Goal: Information Seeking & Learning: Check status

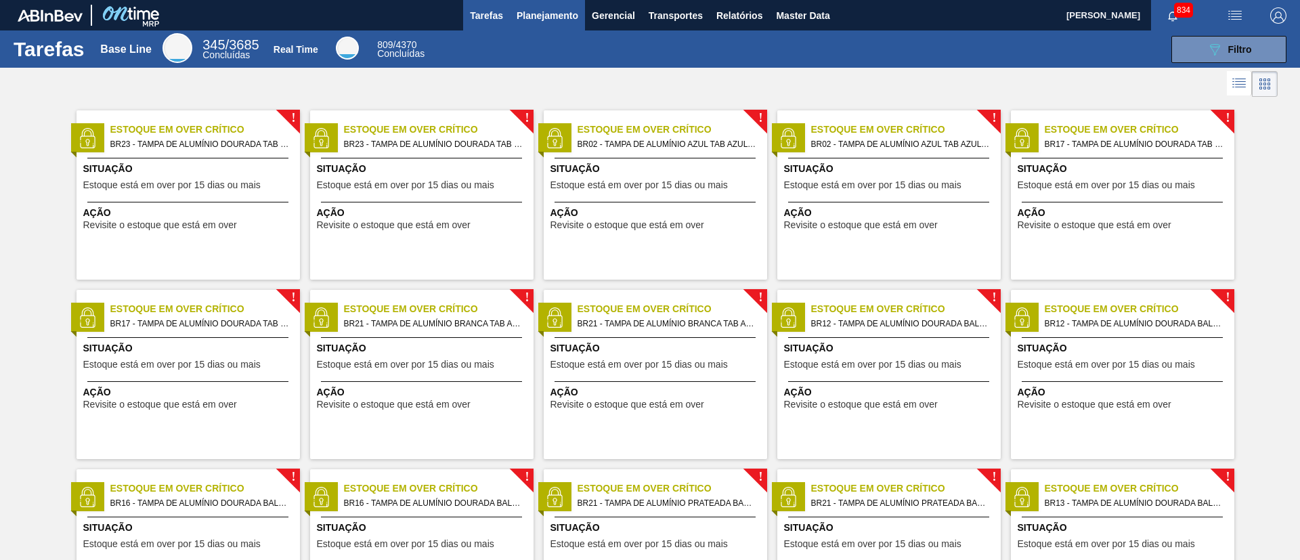
click at [551, 5] on button "Planejamento" at bounding box center [547, 15] width 75 height 30
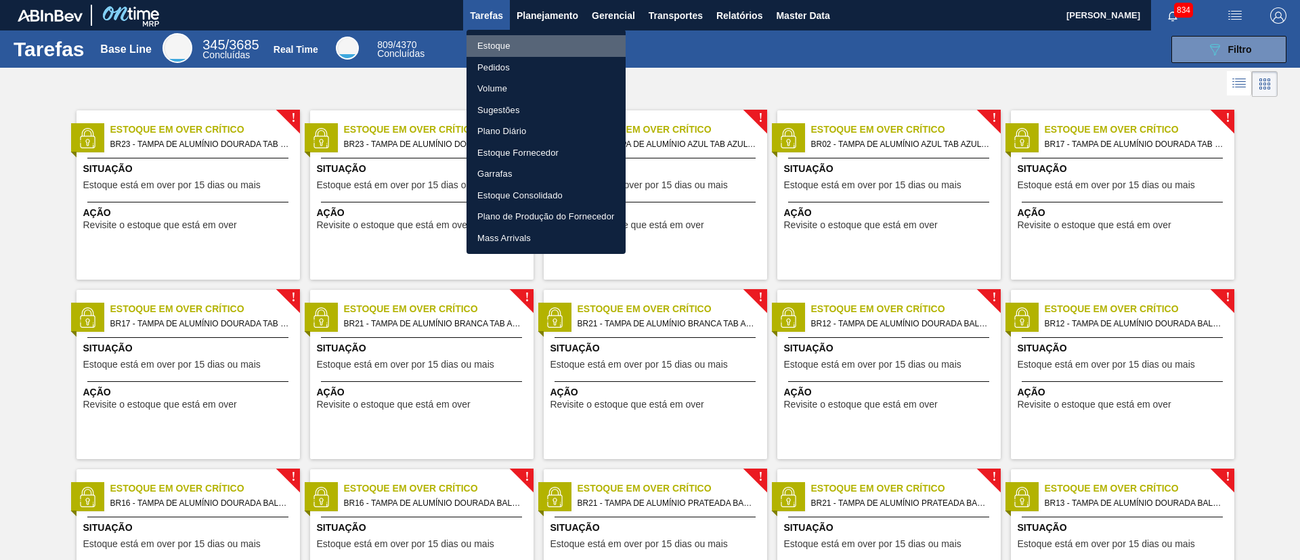
click at [502, 49] on li "Estoque" at bounding box center [546, 46] width 159 height 22
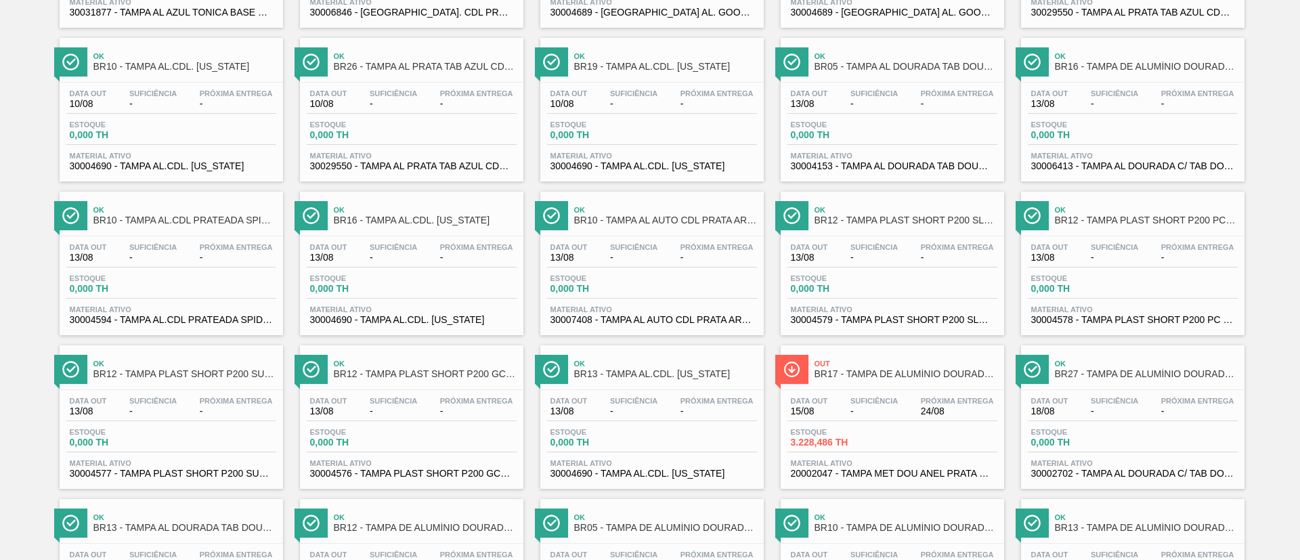
scroll to position [1111, 0]
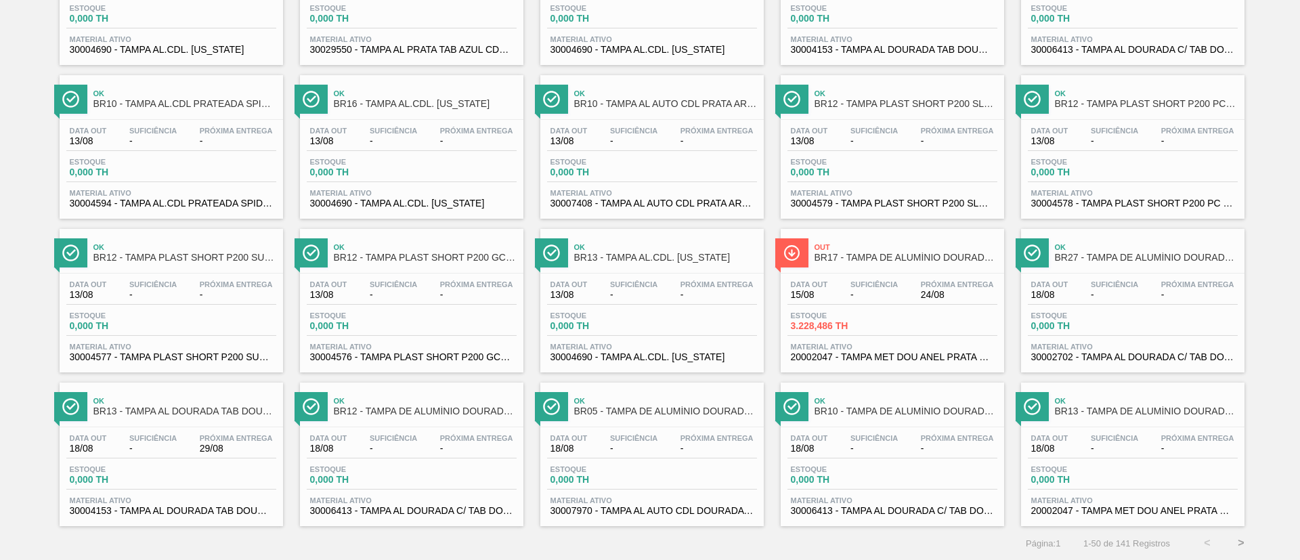
click at [1244, 545] on button ">" at bounding box center [1242, 543] width 34 height 34
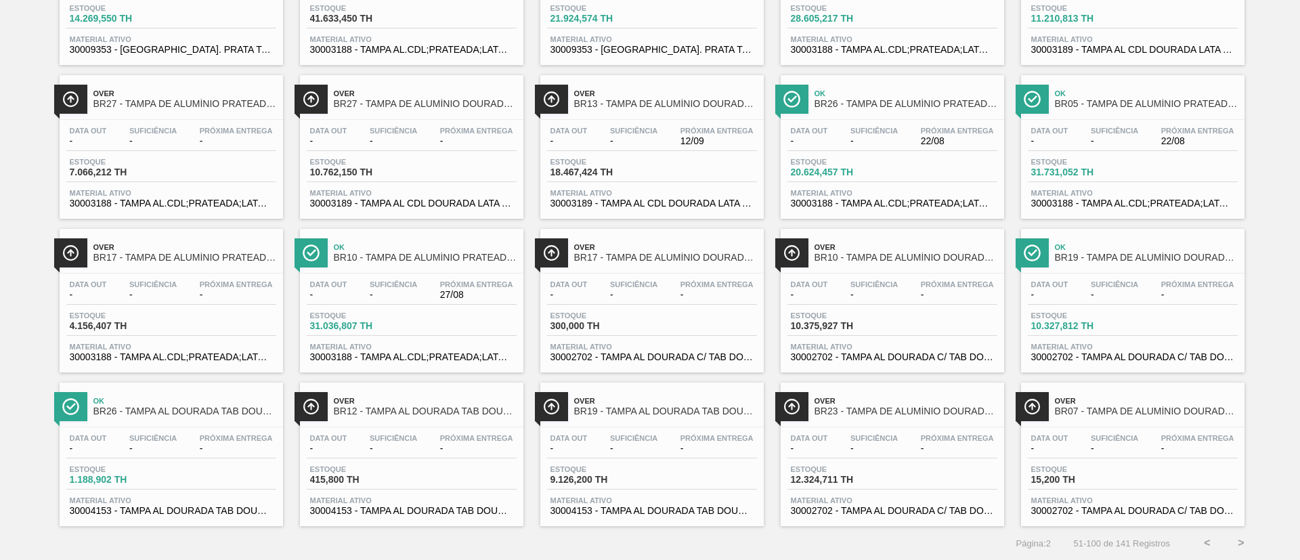
click at [1232, 542] on button ">" at bounding box center [1242, 543] width 34 height 34
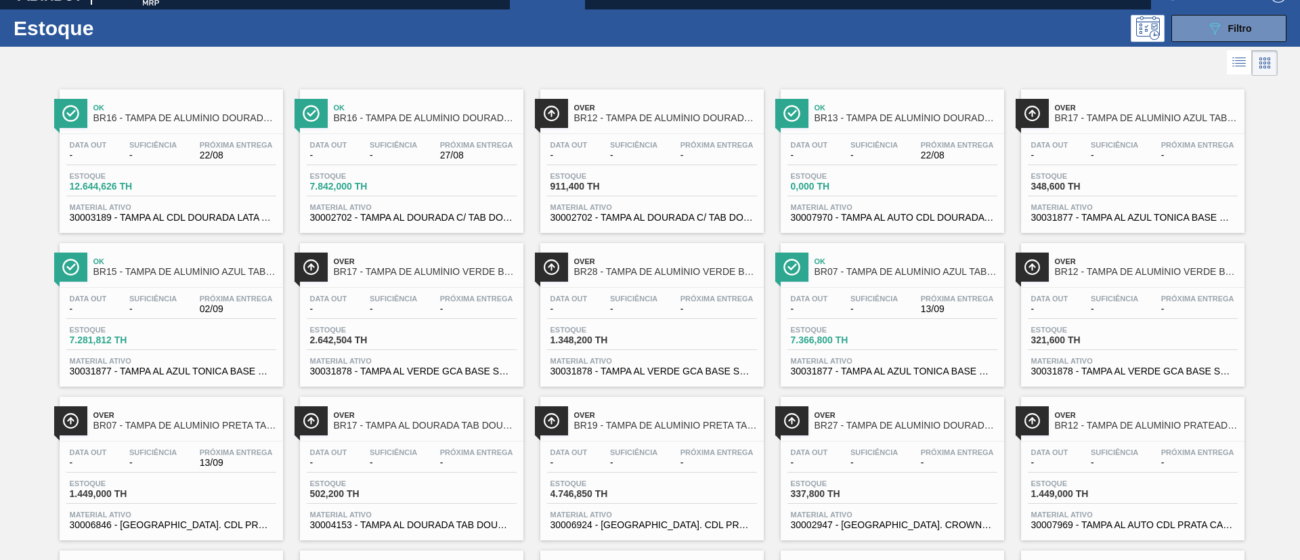
scroll to position [0, 0]
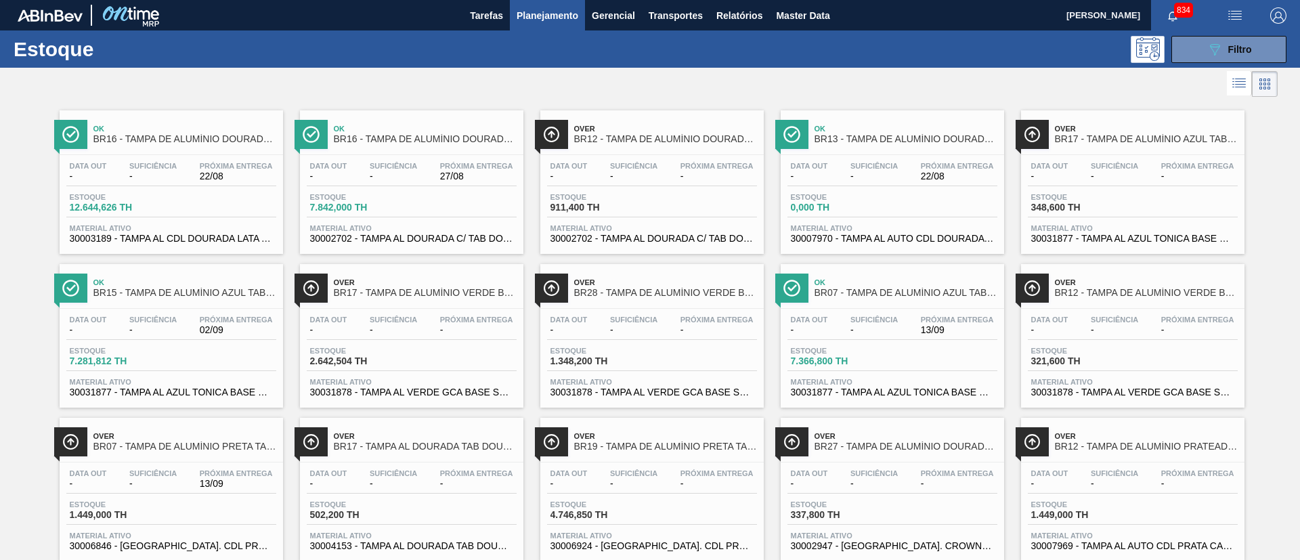
click at [237, 158] on div "Data out - Suficiência - Próxima Entrega 22/08 Estoque 12.644,626 TH Material a…" at bounding box center [172, 201] width 224 height 92
click at [383, 163] on span "Suficiência" at bounding box center [393, 166] width 47 height 8
click at [610, 164] on span "Suficiência" at bounding box center [633, 166] width 47 height 8
click at [872, 200] on span "Estoque" at bounding box center [838, 197] width 95 height 8
click at [1112, 189] on div "Data out - Suficiência - Próxima Entrega - Estoque 348,600 TH Material ativo 30…" at bounding box center [1133, 201] width 224 height 92
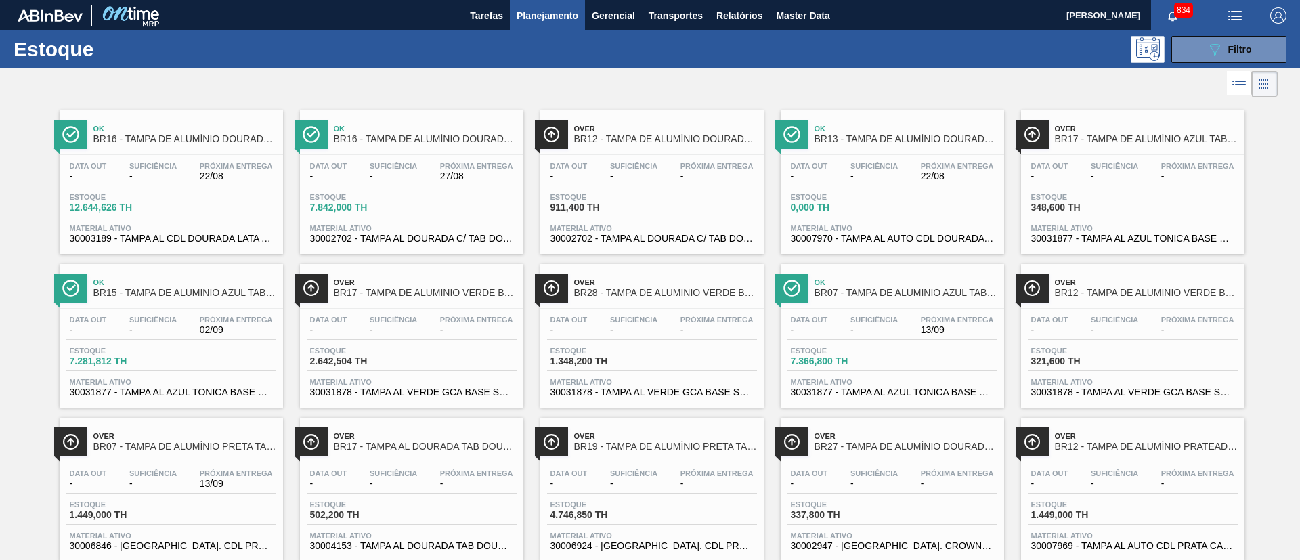
click at [1135, 318] on span "Suficiência" at bounding box center [1114, 320] width 47 height 8
click at [908, 305] on div "Ok BR07 - TAMPA DE ALUMÍNIO AZUL TAB AZUL BALL Data out - Suficiência - Próxima…" at bounding box center [893, 336] width 224 height 144
click at [666, 309] on div "Data out - Suficiência - Próxima Entrega - Estoque 1.348,200 TH Material ativo …" at bounding box center [652, 355] width 224 height 92
click at [471, 331] on span "-" at bounding box center [476, 330] width 73 height 10
click at [210, 326] on span "02/09" at bounding box center [236, 330] width 73 height 10
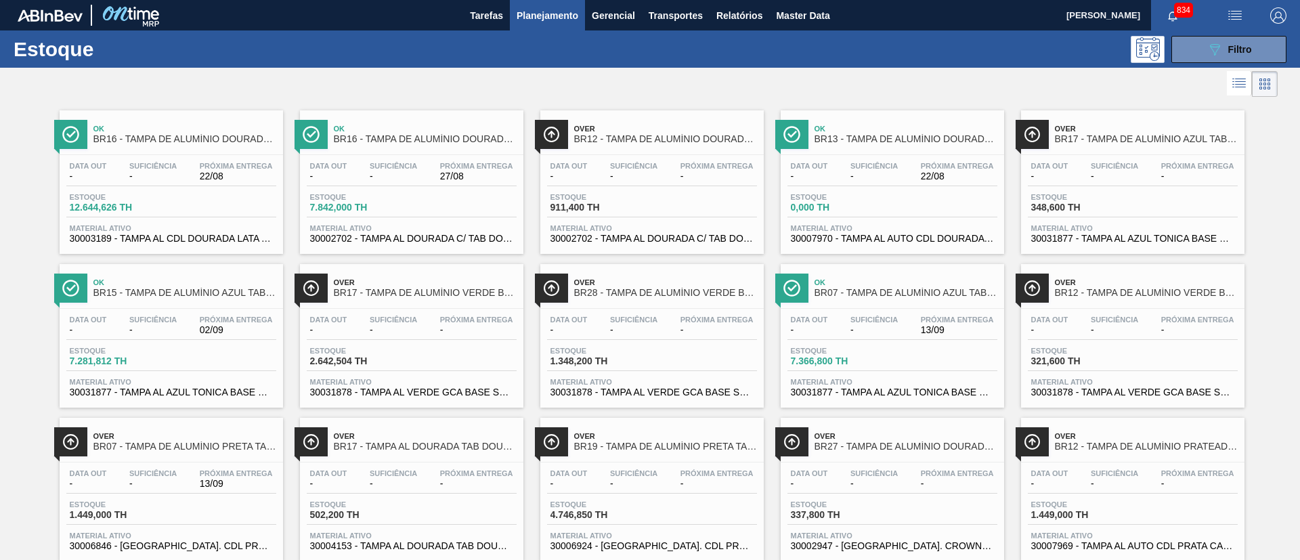
drag, startPoint x: 202, startPoint y: 468, endPoint x: 230, endPoint y: 470, distance: 27.8
click at [201, 468] on div "Data out - Suficiência - Próxima Entrega 13/09 Estoque 1.449,000 TH Material at…" at bounding box center [172, 509] width 224 height 92
drag, startPoint x: 372, startPoint y: 473, endPoint x: 594, endPoint y: 452, distance: 223.2
click at [372, 473] on span "Suficiência" at bounding box center [393, 473] width 47 height 8
click at [660, 460] on div "Over BR19 - TAMPA DE ALUMÍNIO PRETA TAB PRETO Data out - Suficiência - Próxima …" at bounding box center [652, 490] width 224 height 144
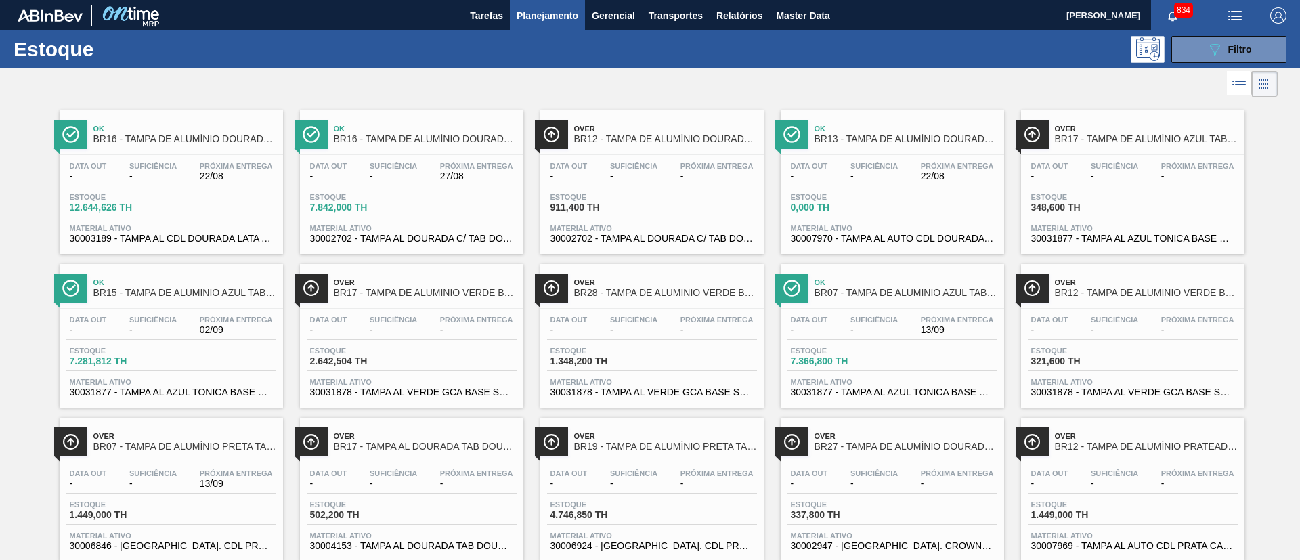
click at [851, 459] on div "Over BR27 - TAMPA DE ALUMÍNIO DOURADA CROWN ISE Data out - Suficiência - Próxim…" at bounding box center [893, 490] width 224 height 144
click at [1086, 453] on div "Over BR12 - TAMPA DE ALUMÍNIO PRATEADA CANPACK CDL" at bounding box center [1146, 442] width 183 height 30
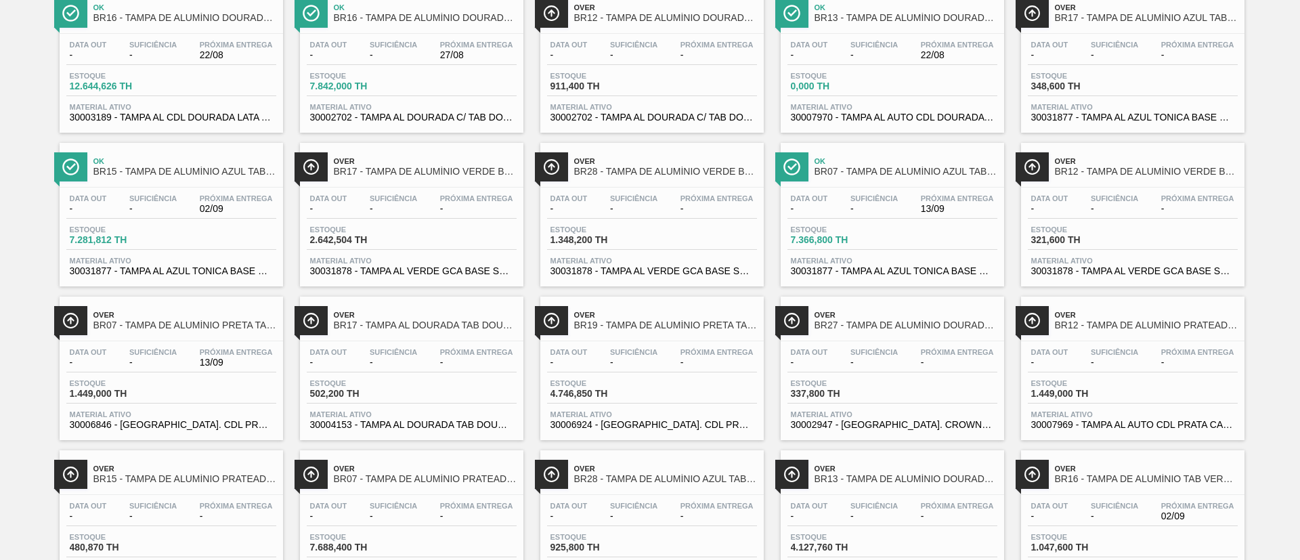
scroll to position [203, 0]
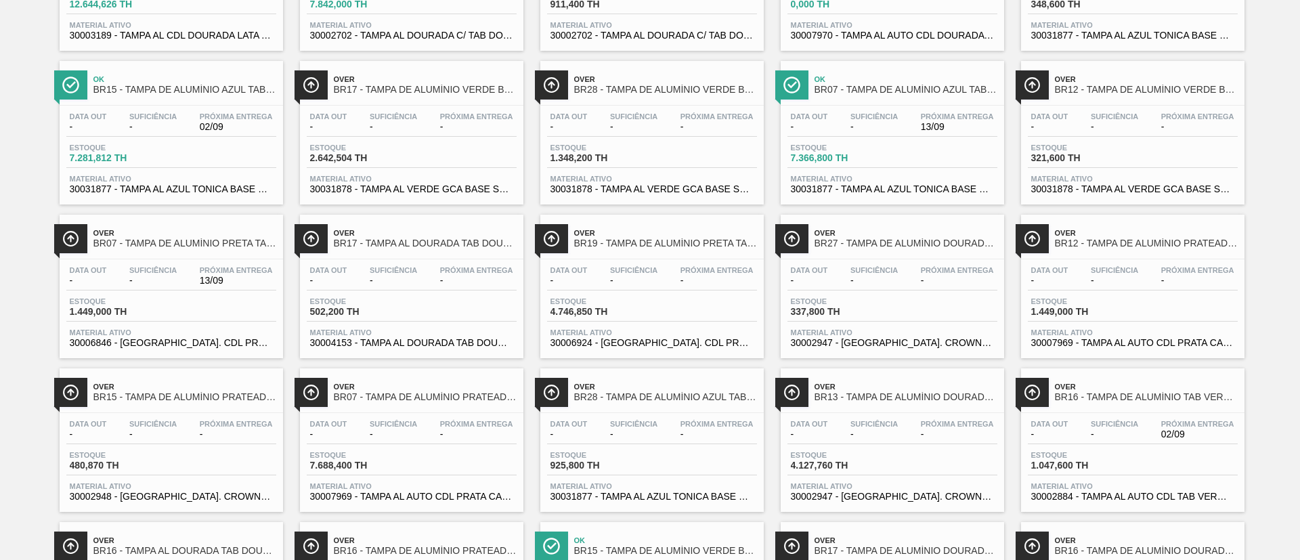
click at [920, 419] on div "Data out - Suficiência - Próxima Entrega - Estoque 4.127,760 TH Material ativo …" at bounding box center [893, 459] width 224 height 92
click at [723, 419] on div "Data out - Suficiência - Próxima Entrega - Estoque 925,800 TH Material ativo 30…" at bounding box center [652, 459] width 224 height 92
click at [417, 433] on div "Suficiência -" at bounding box center [393, 430] width 54 height 20
click at [236, 414] on div "Data out - Suficiência - Próxima Entrega - Estoque 480,870 TH Material ativo 30…" at bounding box center [172, 459] width 224 height 92
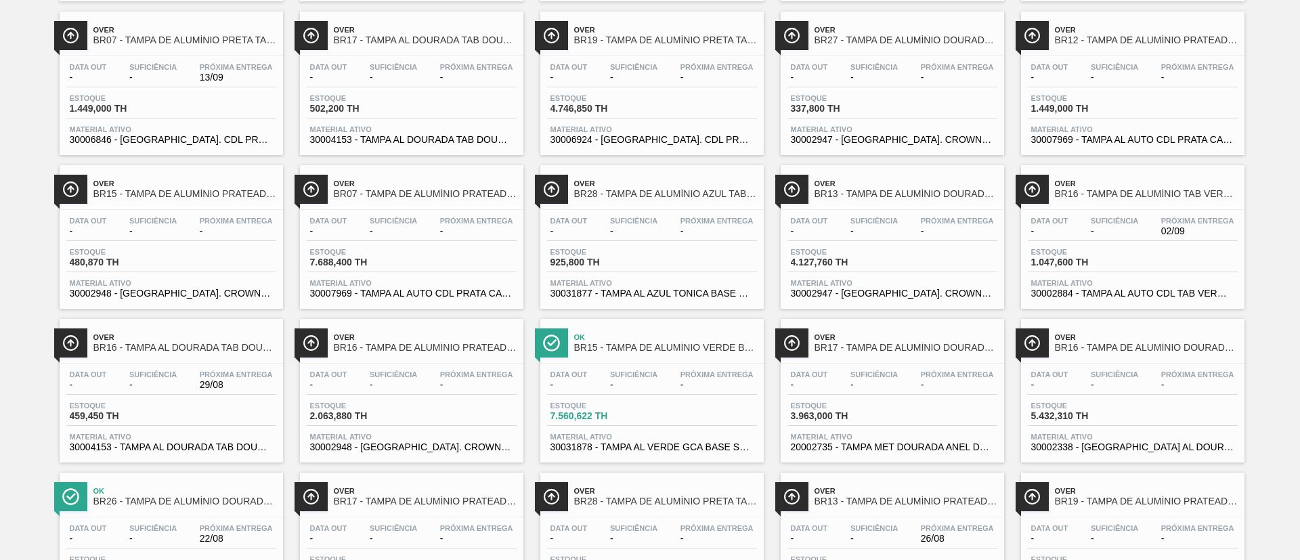
click at [156, 391] on div "Data out - Suficiência - Próxima Entrega 29/08" at bounding box center [171, 382] width 210 height 24
click at [429, 372] on div "Data out - Suficiência - Próxima Entrega -" at bounding box center [412, 382] width 210 height 24
click at [588, 358] on div "Ok BR15 - TAMPA DE ALUMÍNIO VERDE BALL" at bounding box center [665, 343] width 183 height 30
click at [869, 391] on div "Data out - Suficiência - Próxima Entrega -" at bounding box center [893, 382] width 210 height 24
click at [1118, 382] on span "-" at bounding box center [1114, 385] width 47 height 10
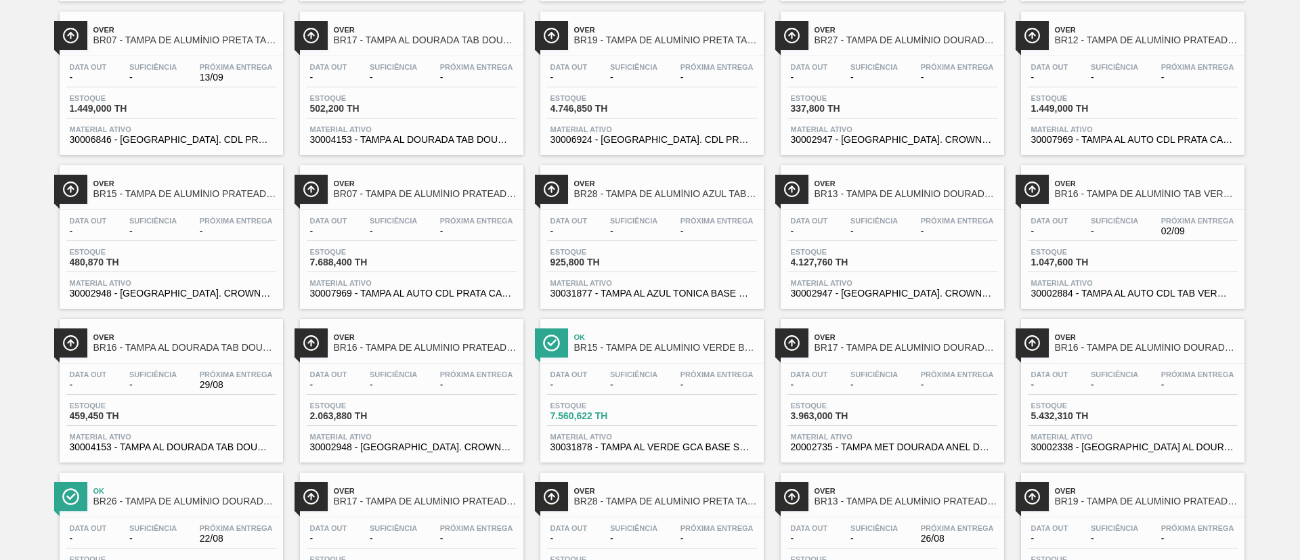
click at [1126, 509] on div "Over BR19 - TAMPA DE ALUMÍNIO PRATEADA CROWN ISE" at bounding box center [1146, 497] width 183 height 30
drag, startPoint x: 946, startPoint y: 531, endPoint x: 925, endPoint y: 532, distance: 21.0
click at [945, 531] on span "Próxima Entrega" at bounding box center [957, 528] width 73 height 8
drag, startPoint x: 645, startPoint y: 525, endPoint x: 574, endPoint y: 529, distance: 71.9
click at [645, 525] on span "Suficiência" at bounding box center [633, 528] width 47 height 8
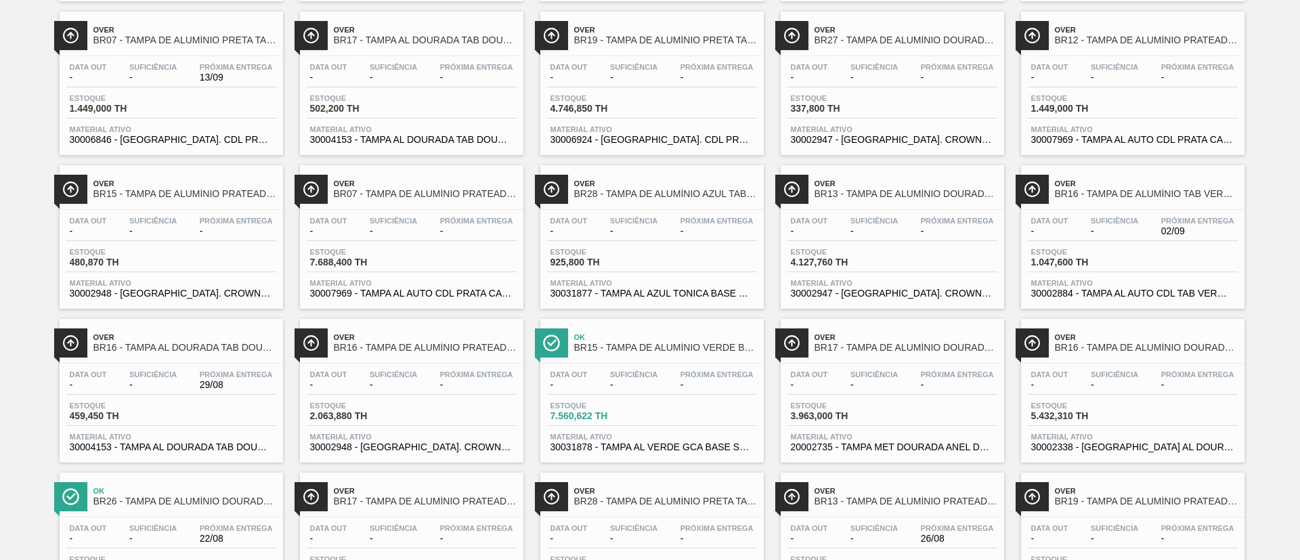
click at [410, 529] on span "Suficiência" at bounding box center [393, 528] width 47 height 8
click at [229, 500] on span "BR26 - TAMPA DE ALUMÍNIO DOURADA TAB DOURADO MINAS" at bounding box center [184, 501] width 183 height 10
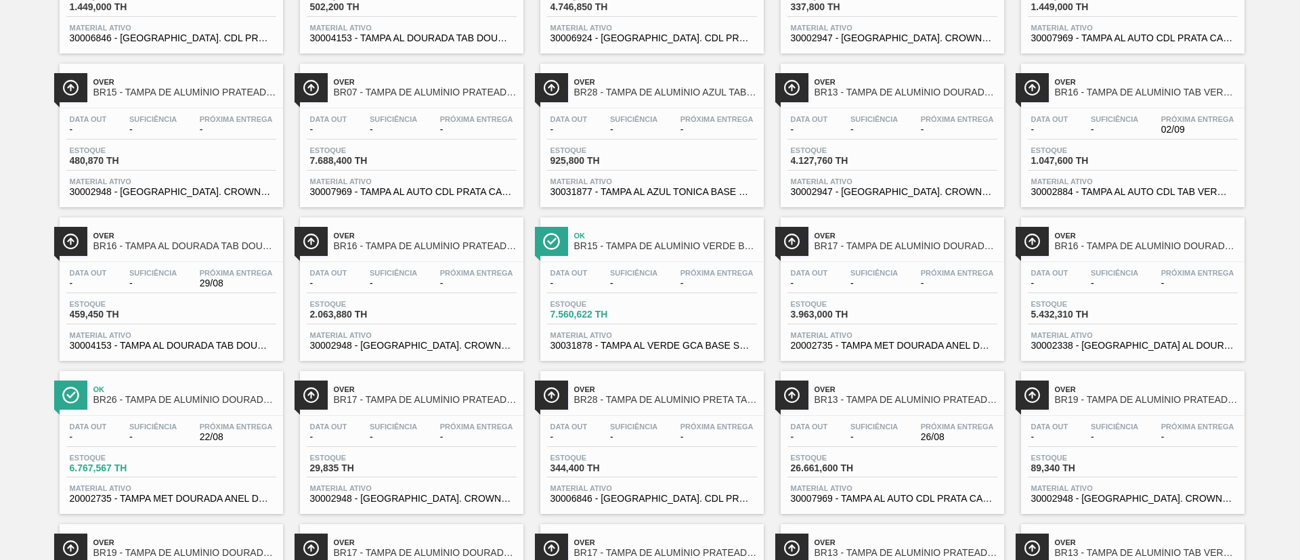
scroll to position [610, 0]
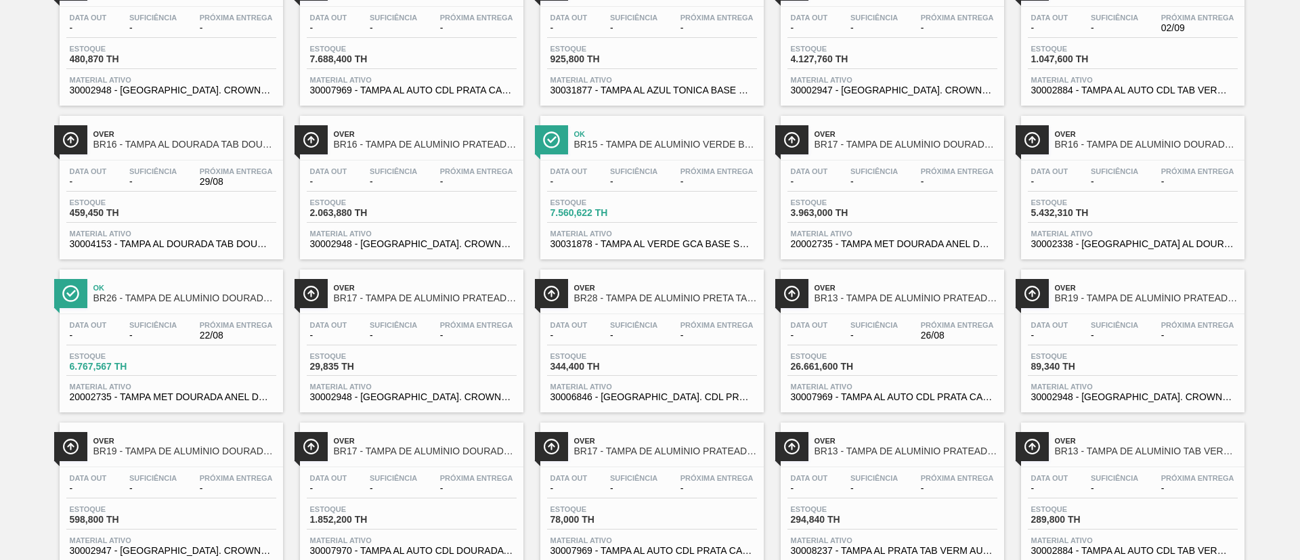
click at [186, 470] on div "Data out - Suficiência - Próxima Entrega - Estoque 598,800 TH Material ativo 30…" at bounding box center [172, 513] width 224 height 92
click at [377, 472] on div "Data out - Suficiência - Próxima Entrega - Estoque 1.852,200 TH Material ativo …" at bounding box center [412, 513] width 224 height 92
drag, startPoint x: 701, startPoint y: 462, endPoint x: 719, endPoint y: 462, distance: 18.3
click at [701, 462] on div "Over BR17 - TAMPA DE ALUMÍNIO PRATEADA CANPACK CDL Data out - Suficiência - Pró…" at bounding box center [652, 495] width 224 height 144
click at [878, 468] on div "Data out - Suficiência - Próxima Entrega - Estoque 294,840 TH Material ativo 30…" at bounding box center [893, 513] width 224 height 92
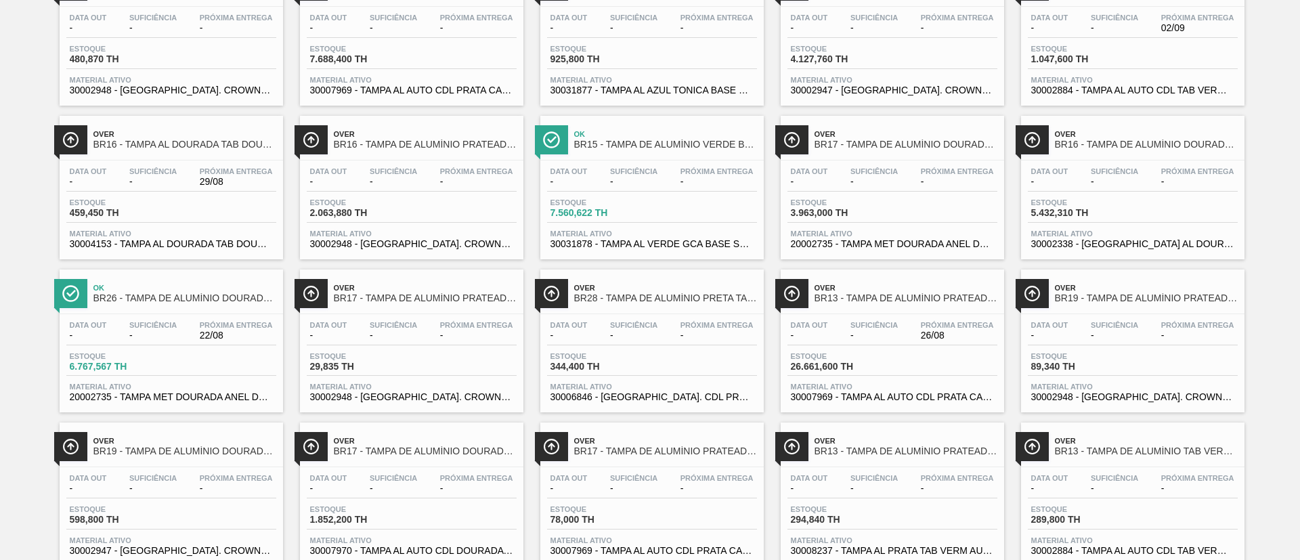
click at [1119, 473] on div "Data out - Suficiência - Próxima Entrega - Estoque 289,800 TH Material ativo 30…" at bounding box center [1133, 513] width 224 height 92
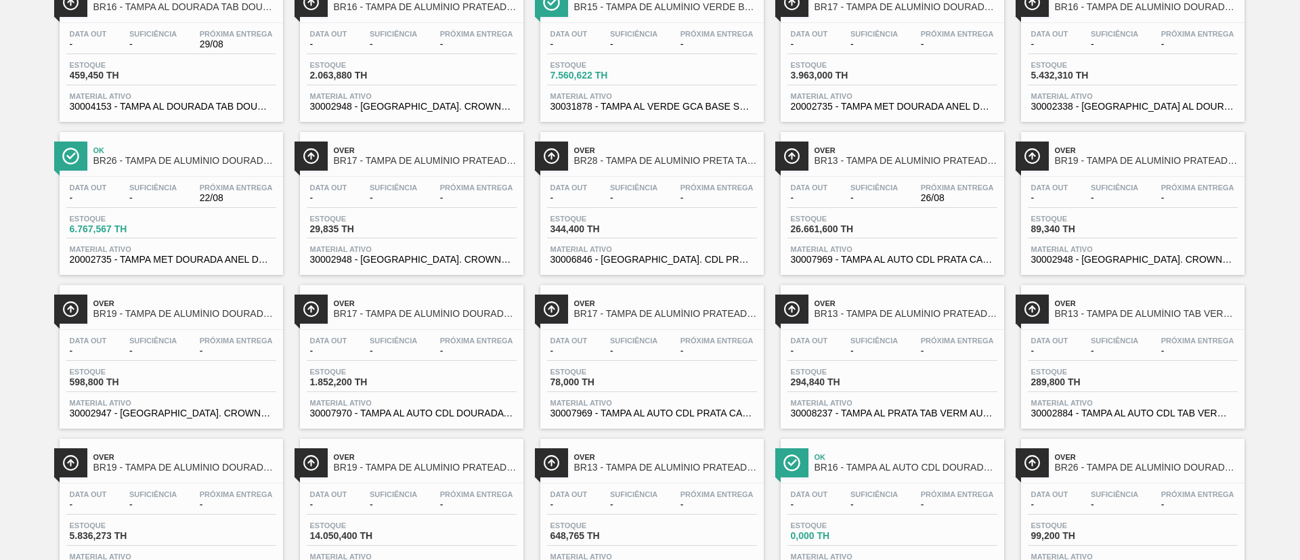
scroll to position [914, 0]
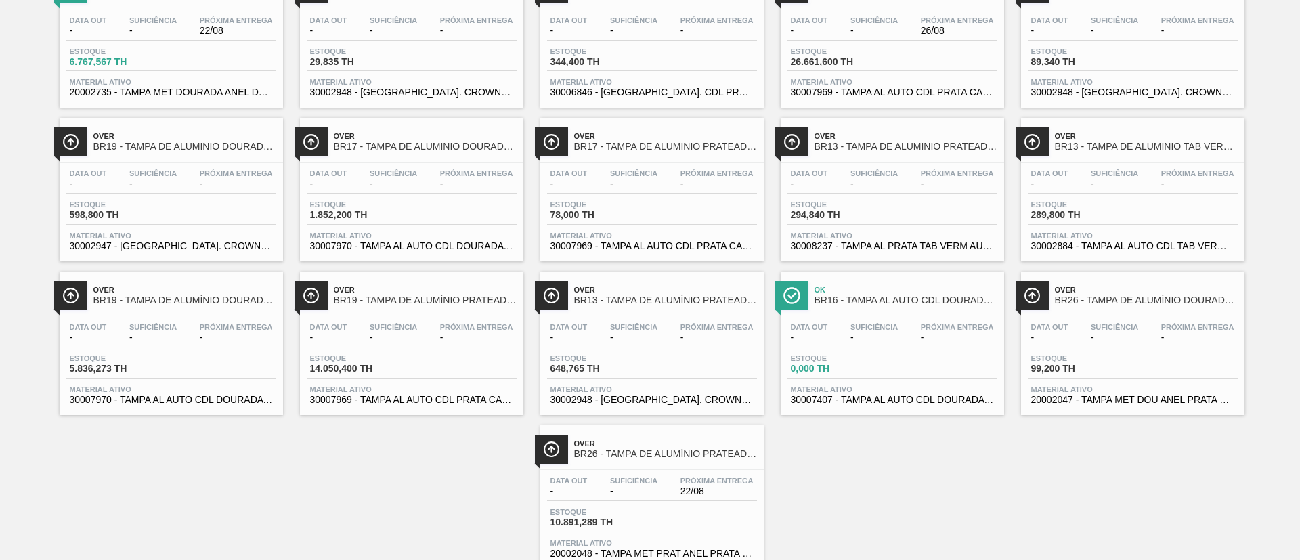
click at [1121, 297] on span "BR26 - TAMPA DE ALUMÍNIO DOURADA TAB PRATA MINAS" at bounding box center [1146, 300] width 183 height 10
click at [888, 323] on span "Suficiência" at bounding box center [874, 327] width 47 height 8
click at [614, 326] on span "Suficiência" at bounding box center [633, 327] width 47 height 8
click at [453, 326] on span "Próxima Entrega" at bounding box center [476, 327] width 73 height 8
click at [234, 331] on div "Próxima Entrega -" at bounding box center [236, 333] width 80 height 20
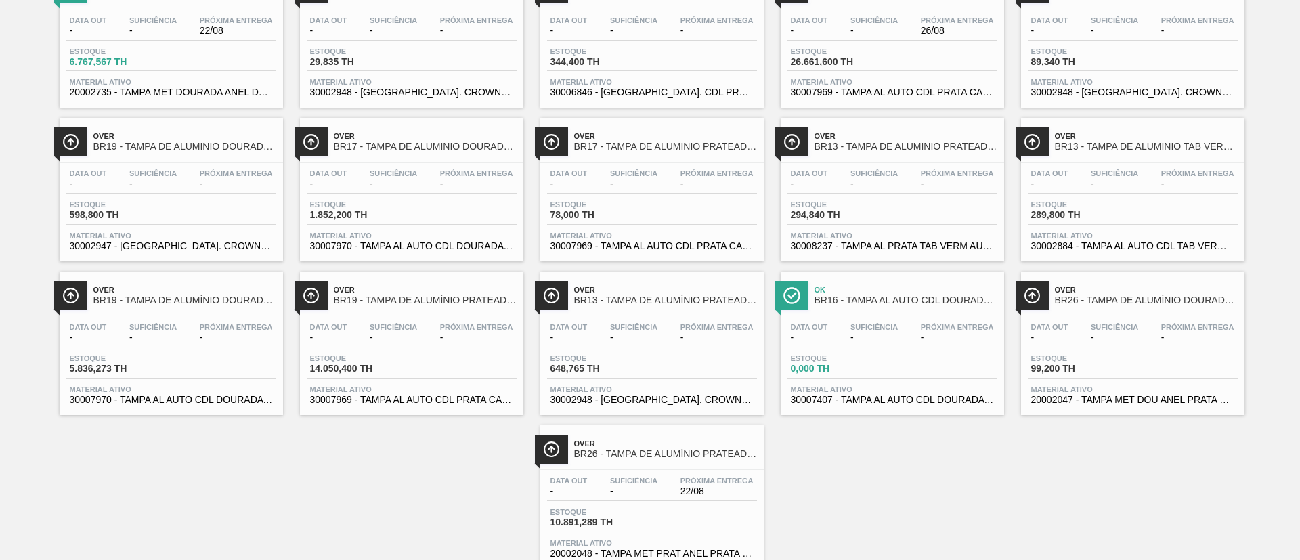
click at [661, 477] on div "Data out - Suficiência - Próxima Entrega 22/08" at bounding box center [652, 489] width 210 height 24
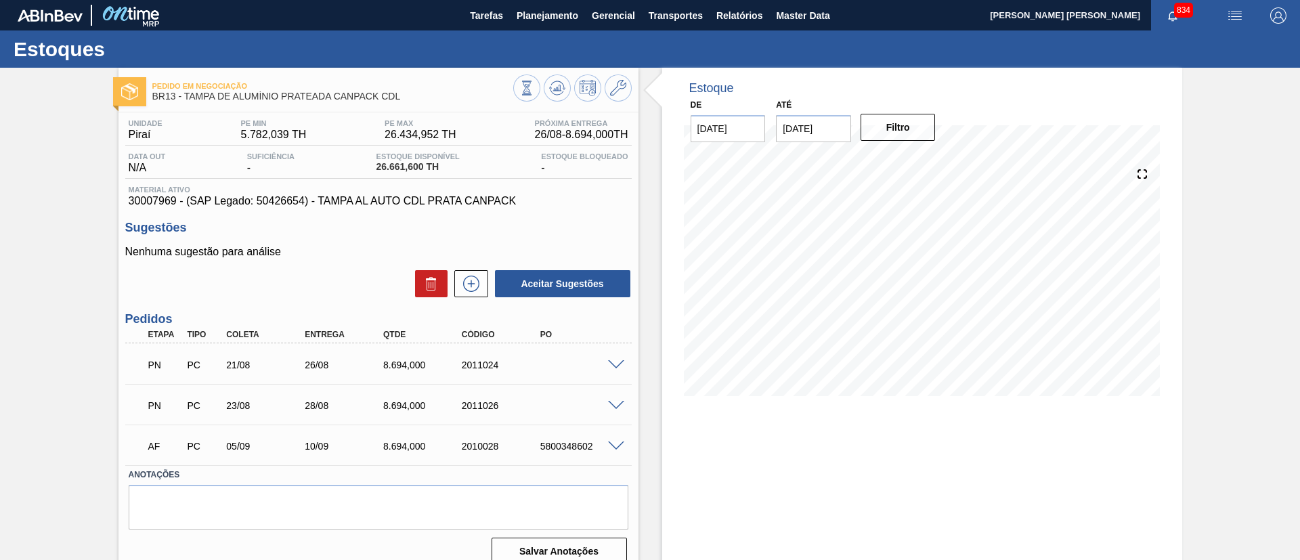
click at [611, 367] on span at bounding box center [616, 365] width 16 height 10
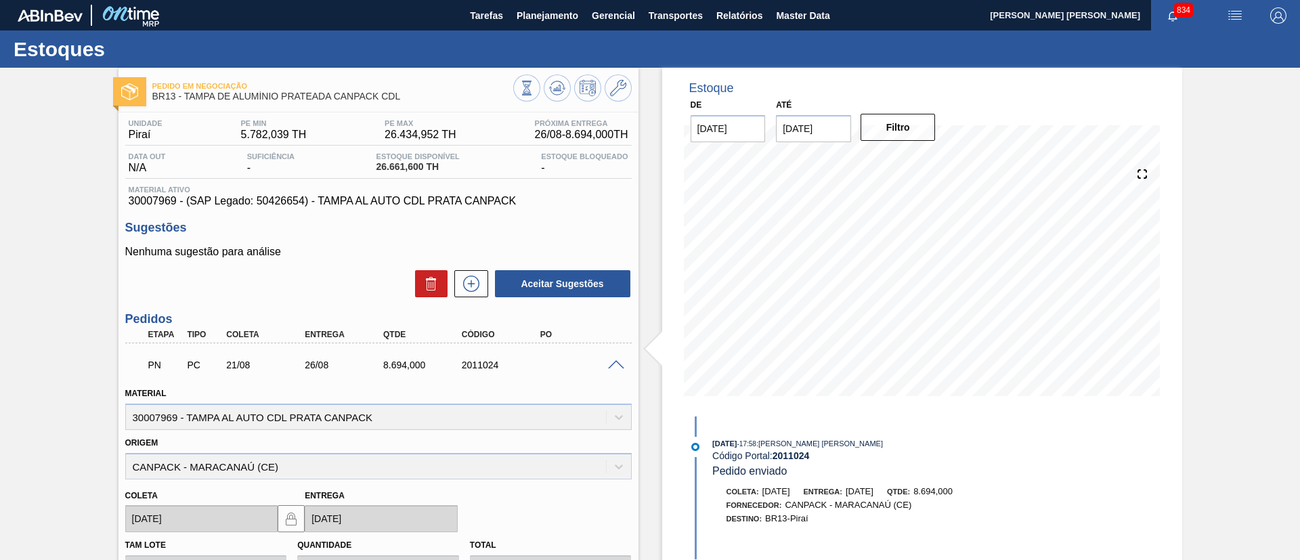
click at [612, 359] on div at bounding box center [618, 364] width 27 height 10
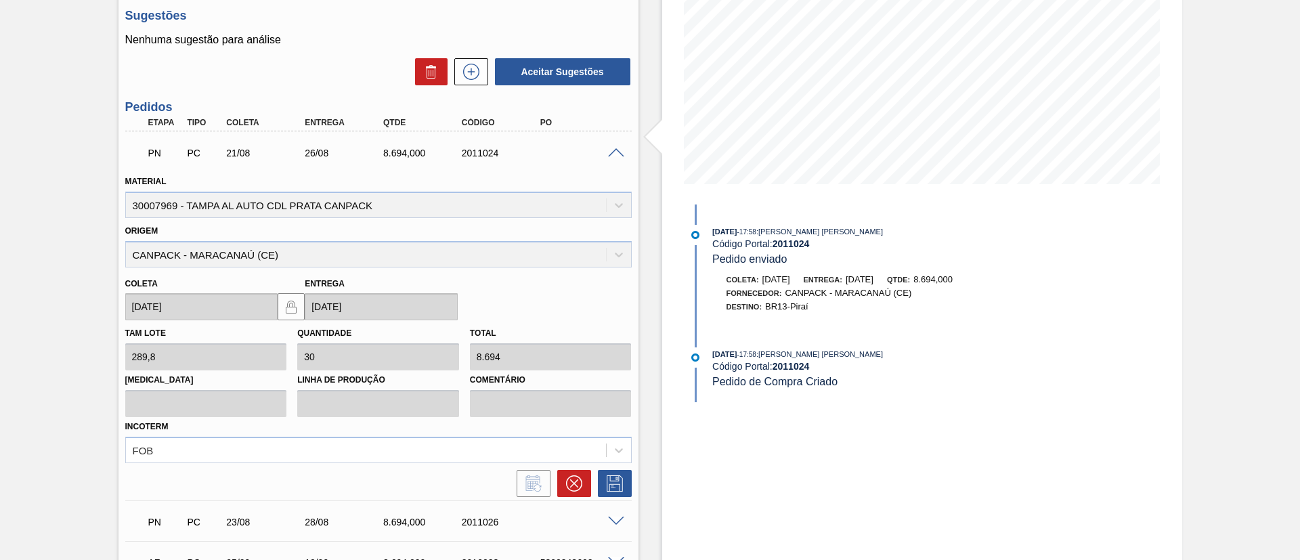
scroll to position [142, 0]
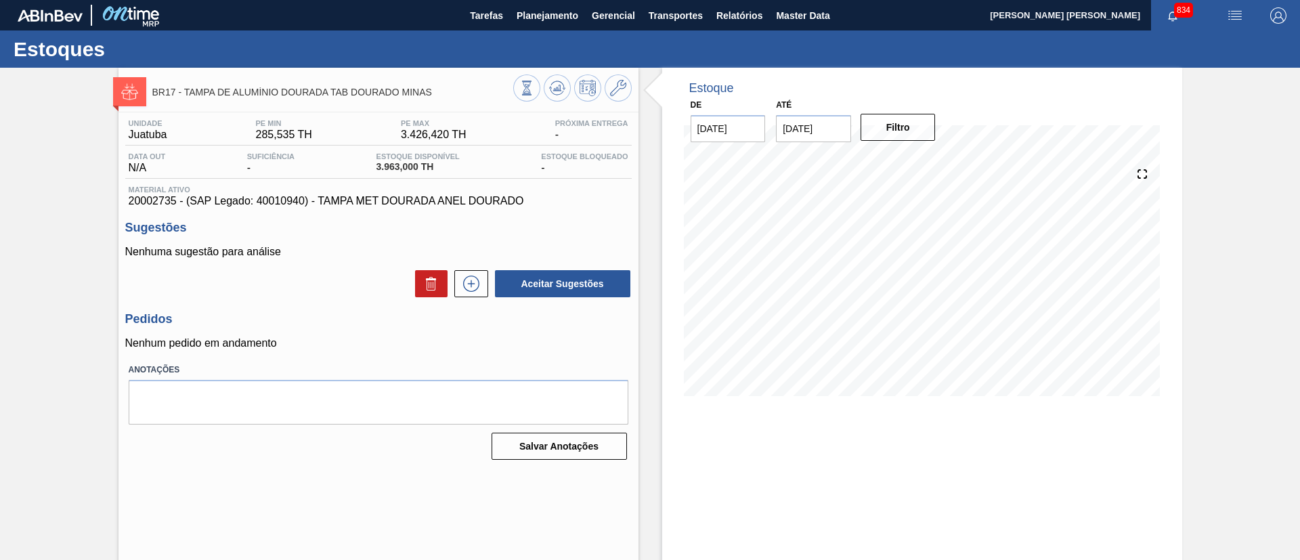
click at [832, 126] on input "05/09/2025" at bounding box center [813, 128] width 75 height 27
click at [918, 232] on div "13" at bounding box center [924, 226] width 18 height 18
type input "[DATE]"
click at [894, 127] on button "Filtro" at bounding box center [898, 127] width 75 height 27
